Goal: Find specific page/section: Find specific page/section

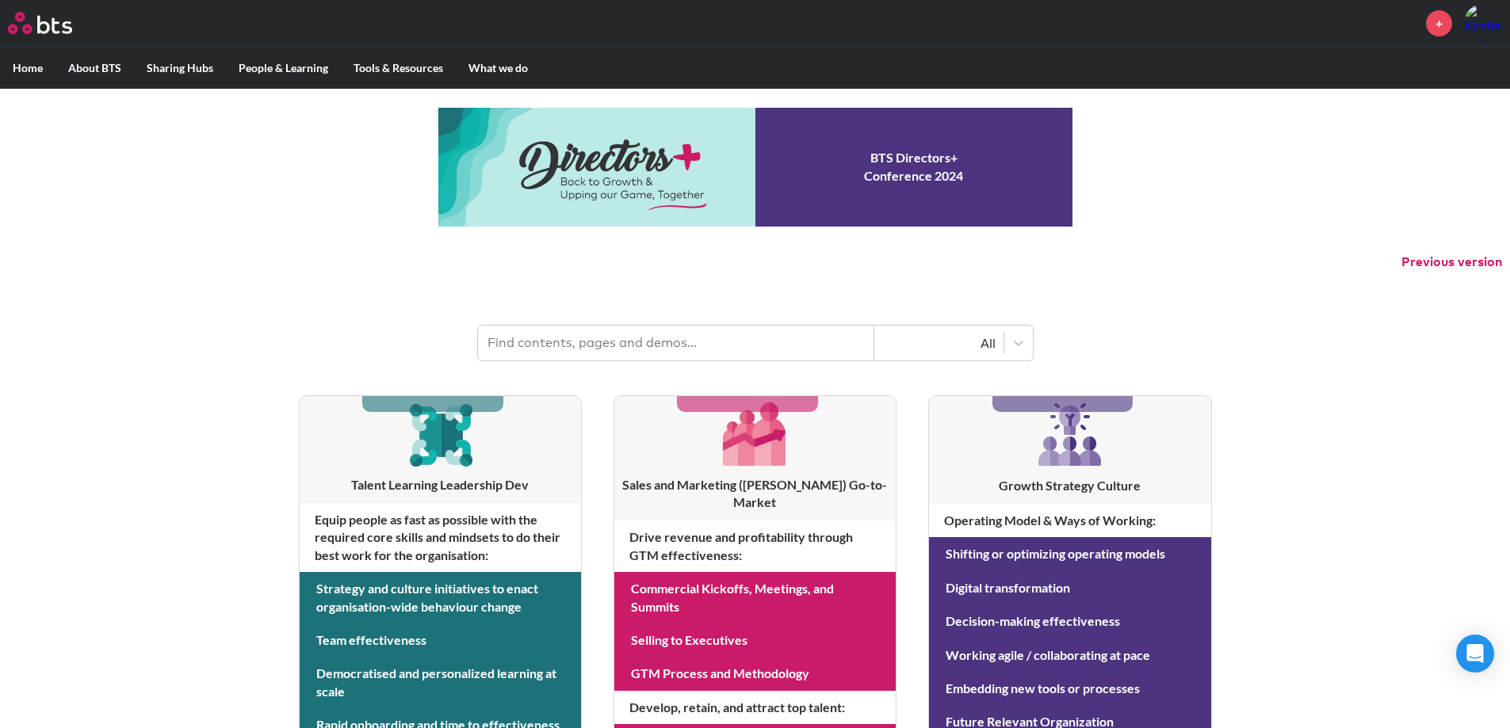
click at [702, 348] on input "text" at bounding box center [676, 343] width 396 height 35
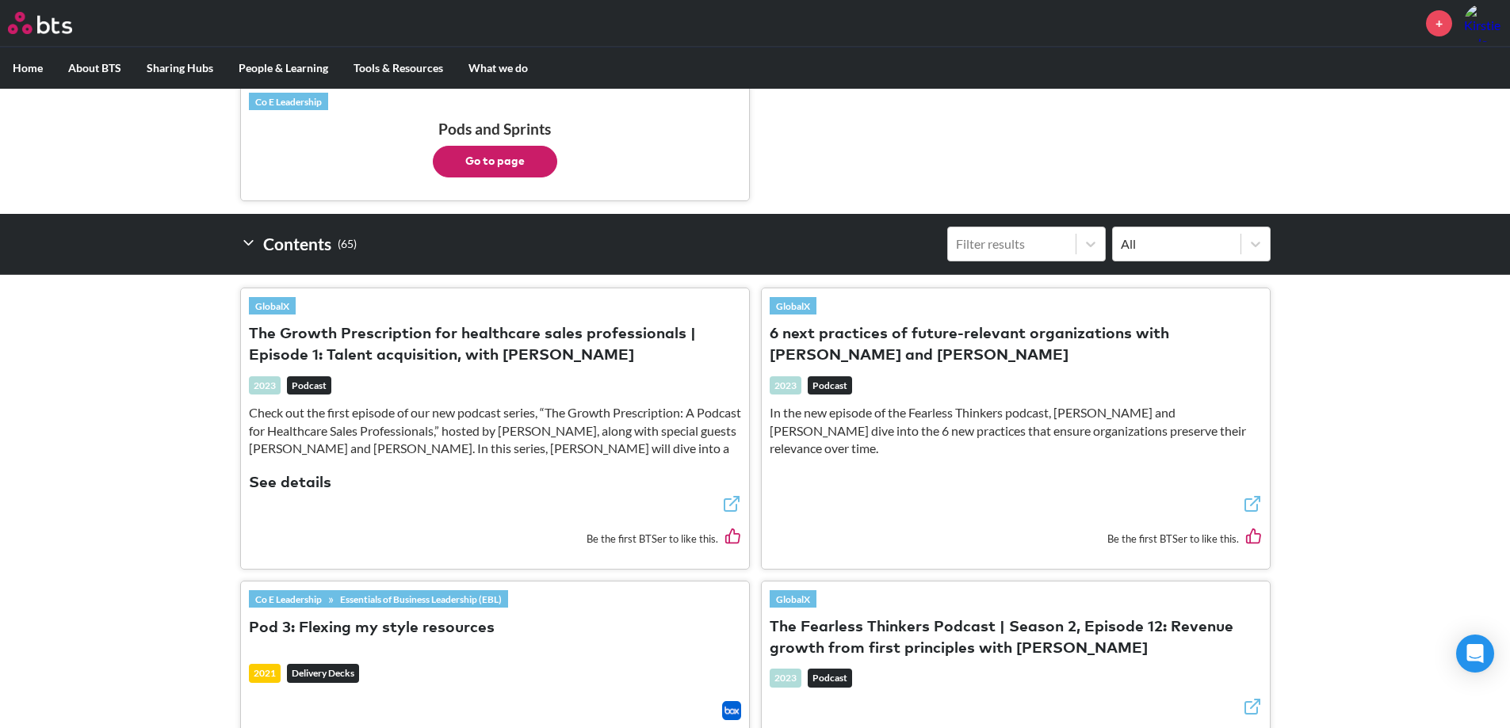
scroll to position [155, 0]
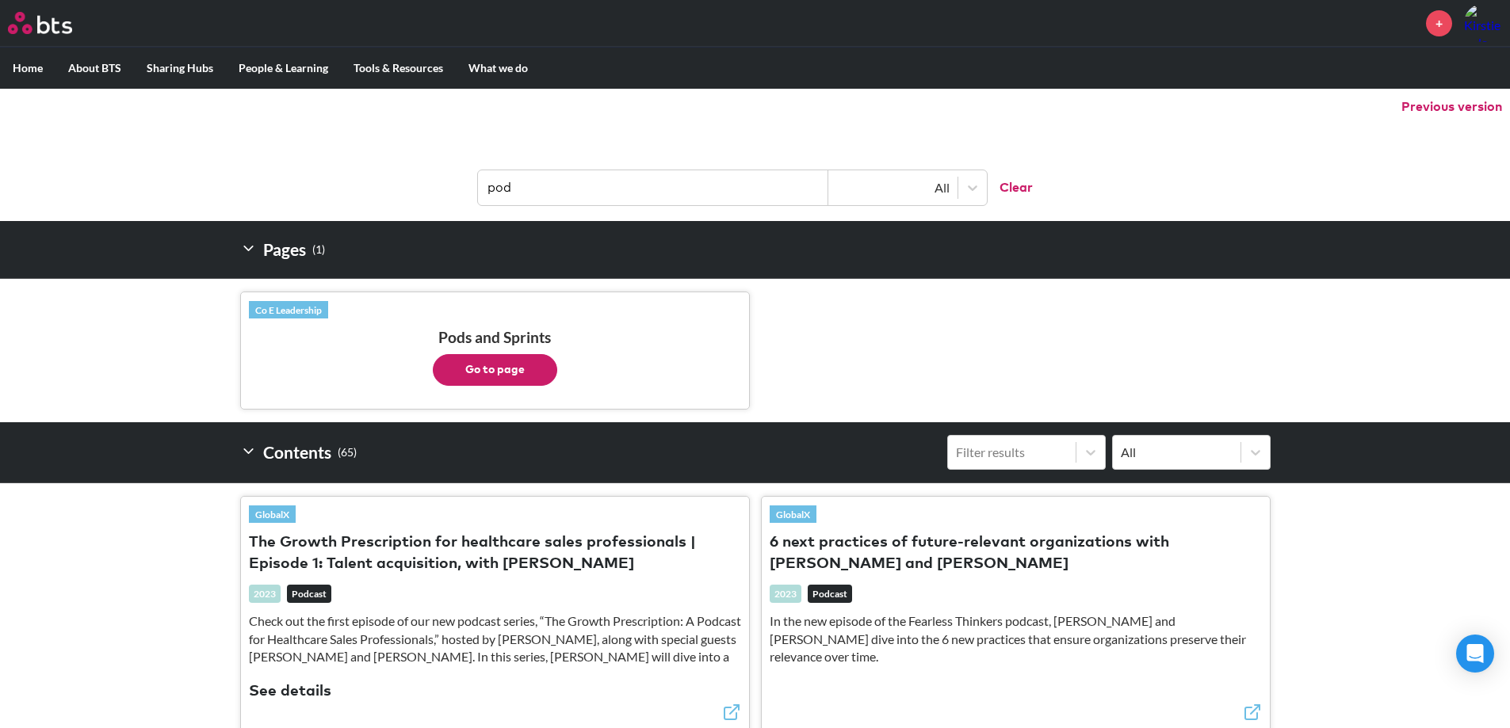
type input "pod"
click at [503, 370] on button "Go to page" at bounding box center [495, 370] width 124 height 32
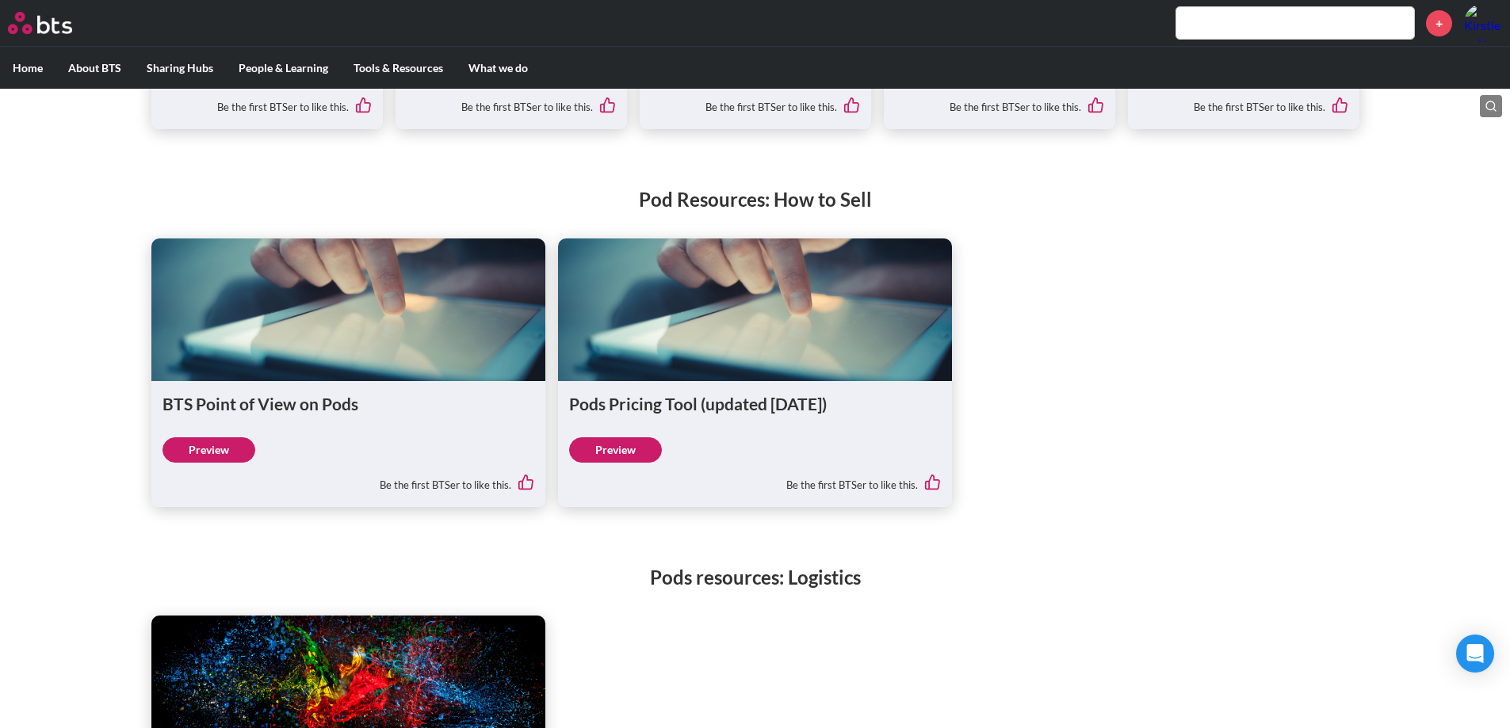
scroll to position [1506, 0]
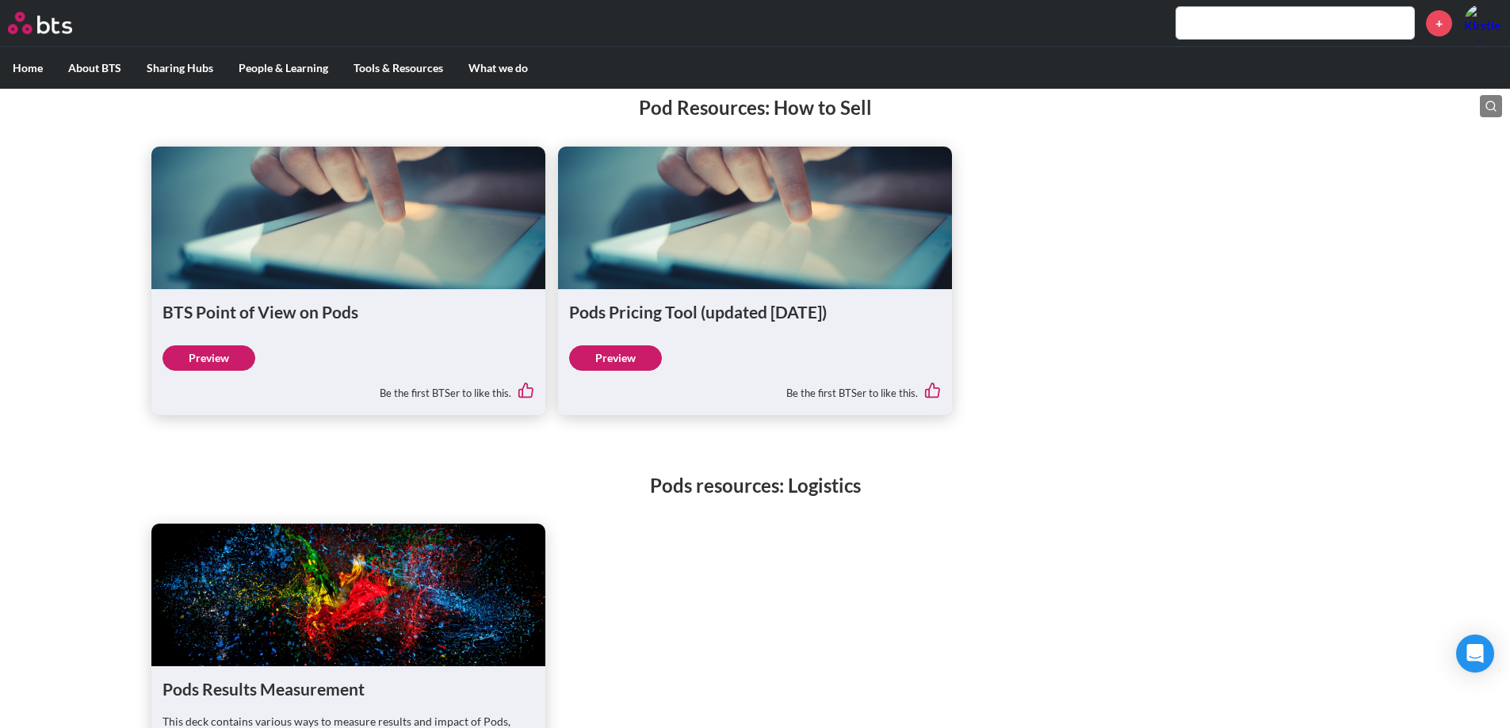
click at [197, 365] on link "Preview" at bounding box center [208, 358] width 93 height 25
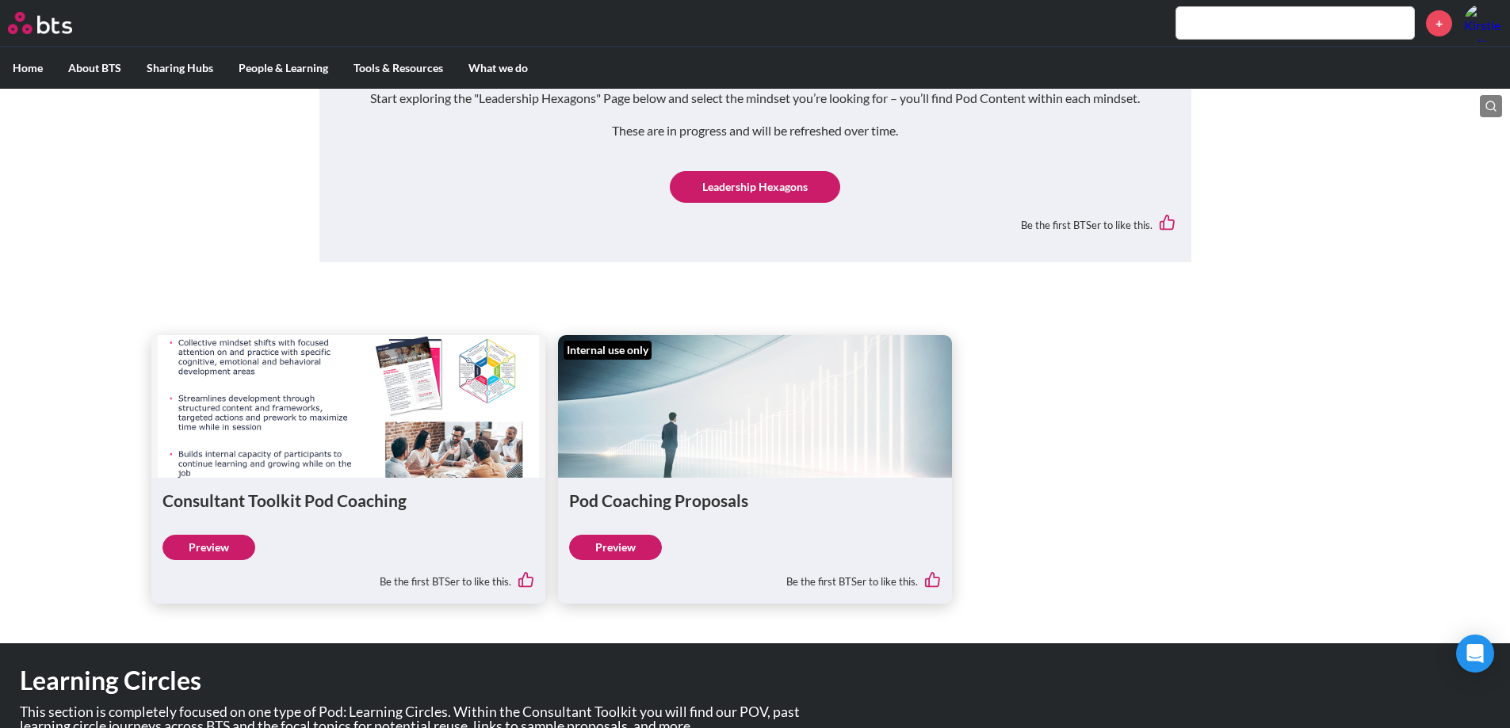
scroll to position [3091, 0]
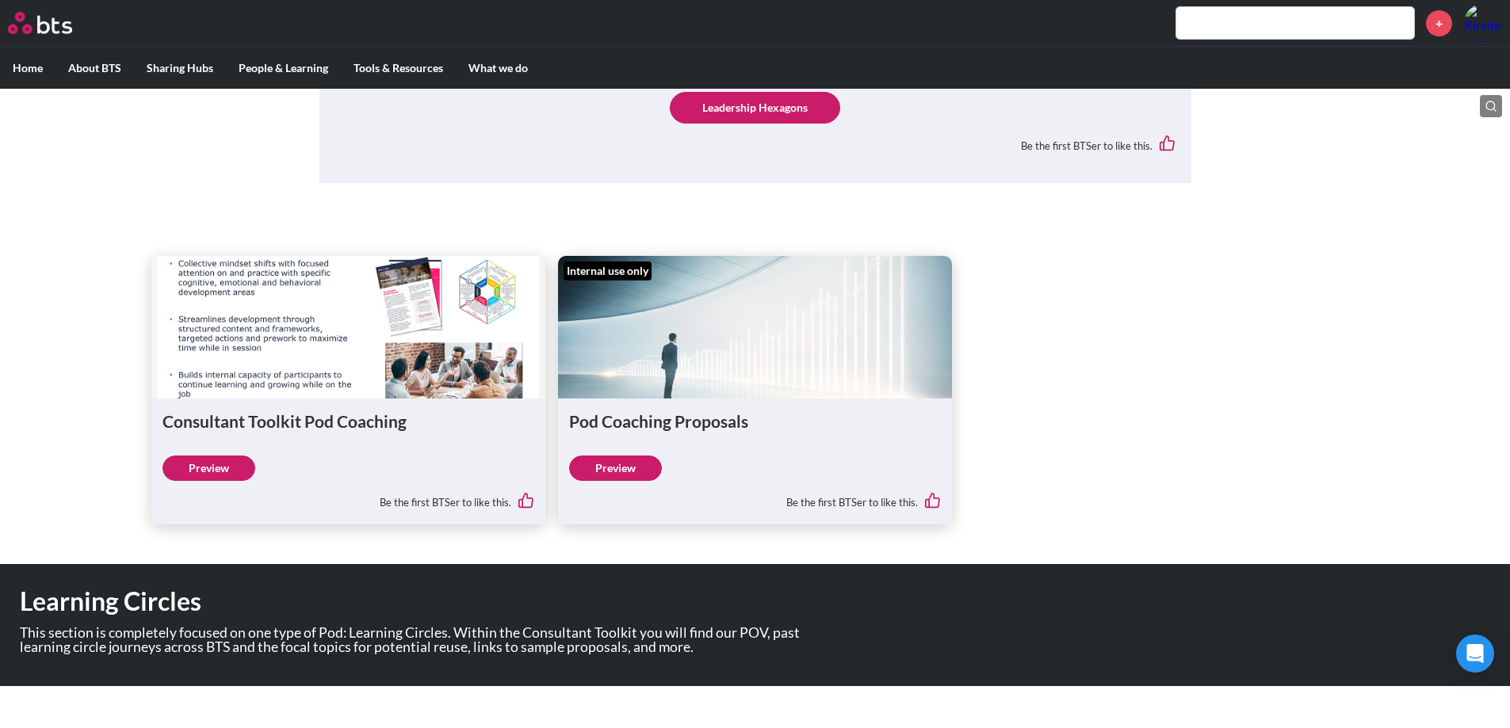
click at [610, 470] on link "Preview" at bounding box center [615, 468] width 93 height 25
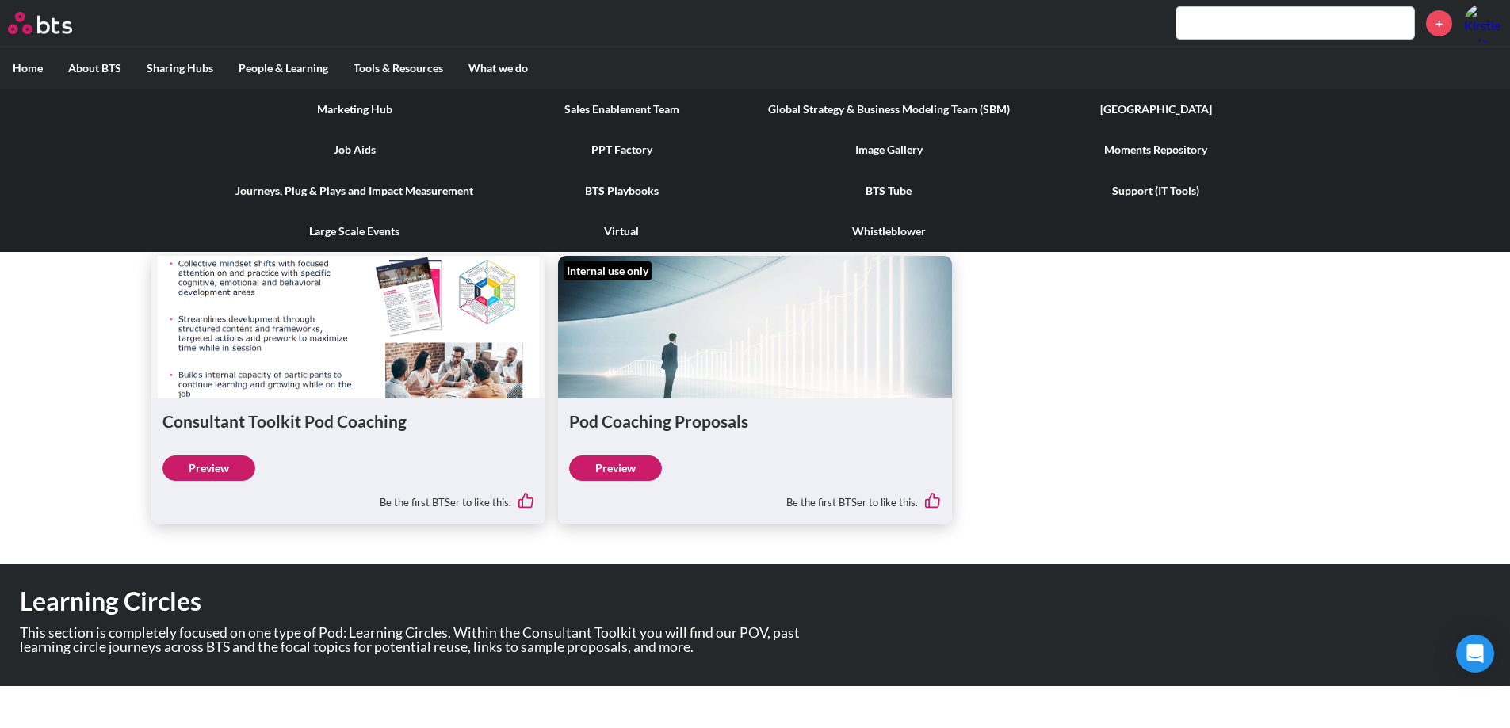
click at [609, 143] on link "PPT Factory" at bounding box center [621, 149] width 267 height 41
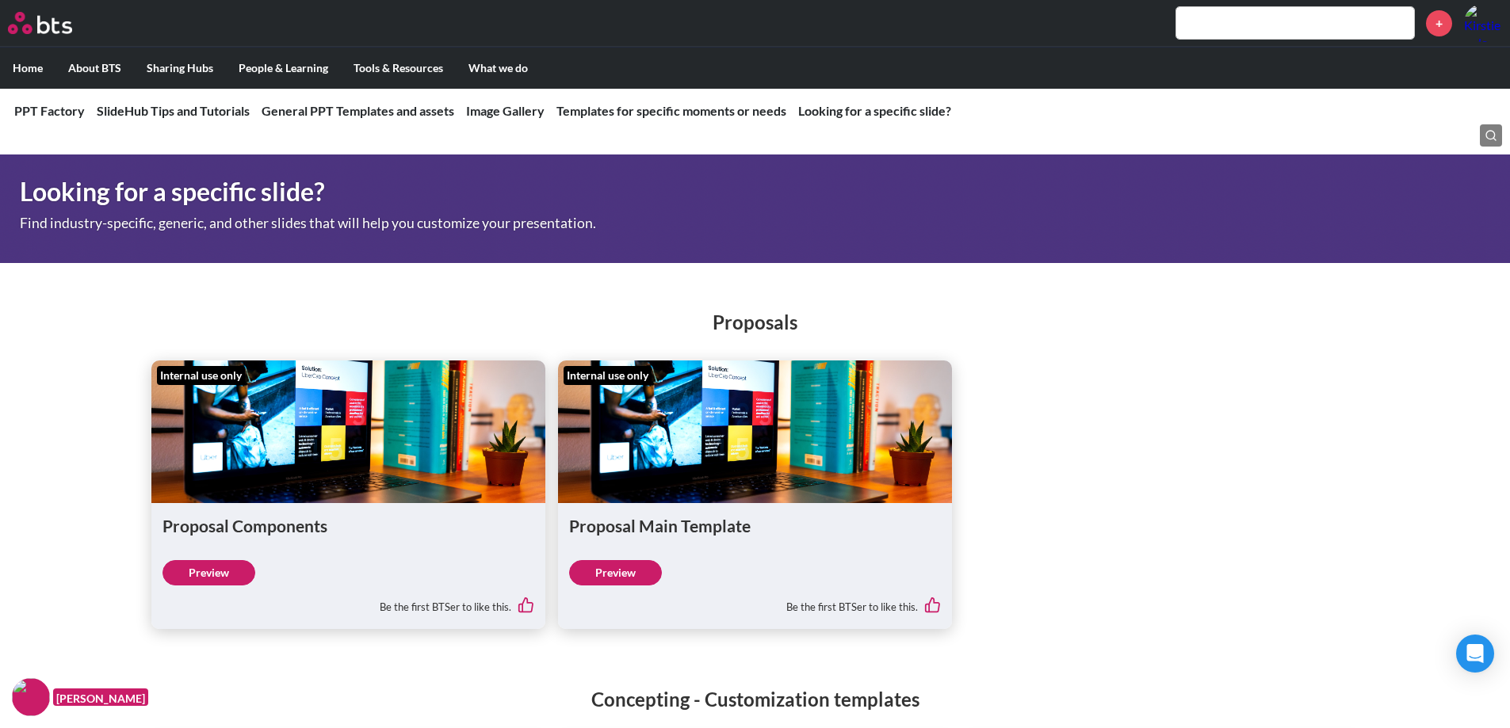
scroll to position [4439, 0]
